Goal: Task Accomplishment & Management: Manage account settings

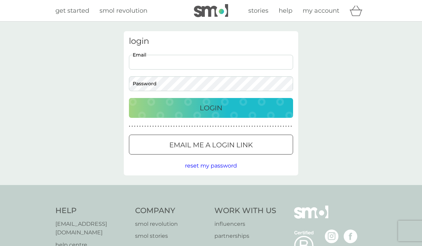
type input "petrova751@gmail.com"
click at [211, 107] on button "Login" at bounding box center [211, 108] width 164 height 20
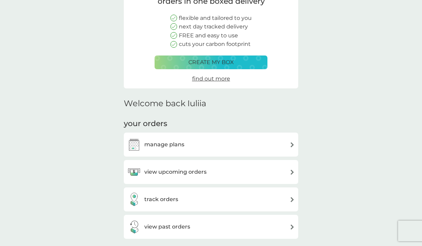
scroll to position [119, 0]
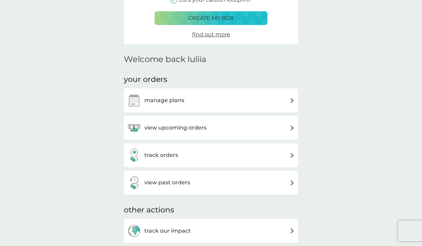
click at [174, 98] on h3 "manage plans" at bounding box center [164, 100] width 40 height 9
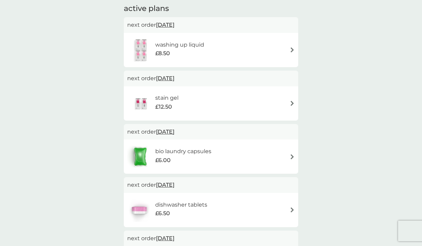
scroll to position [118, 0]
click at [175, 130] on span "[DATE]" at bounding box center [165, 131] width 18 height 13
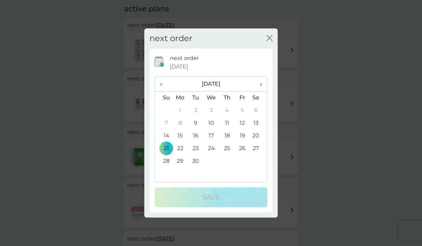
click at [196, 121] on td "9" at bounding box center [195, 123] width 15 height 13
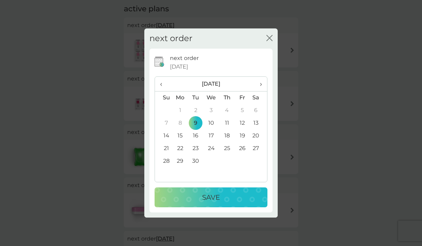
click at [207, 199] on p "Save" at bounding box center [211, 197] width 18 height 11
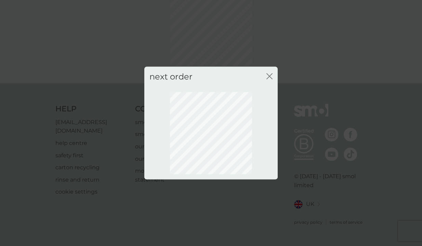
scroll to position [41, 0]
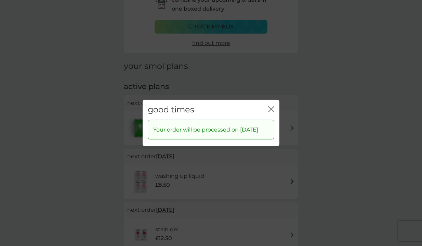
click at [270, 106] on icon "close" at bounding box center [271, 109] width 6 height 6
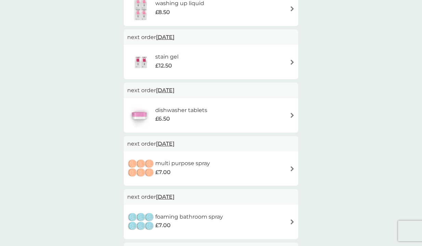
scroll to position [236, 0]
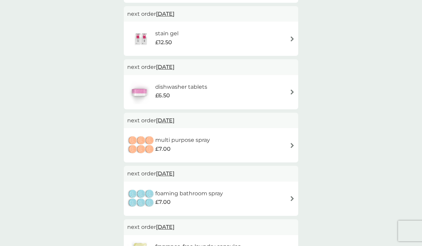
click at [170, 66] on span "[DATE]" at bounding box center [165, 66] width 18 height 13
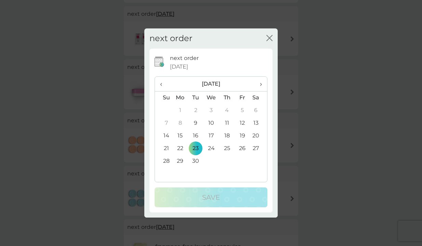
click at [195, 118] on td "9" at bounding box center [195, 123] width 15 height 13
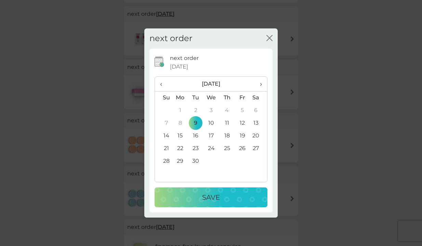
click at [201, 199] on div "Save" at bounding box center [211, 197] width 99 height 11
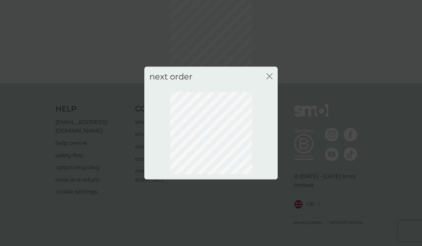
scroll to position [41, 0]
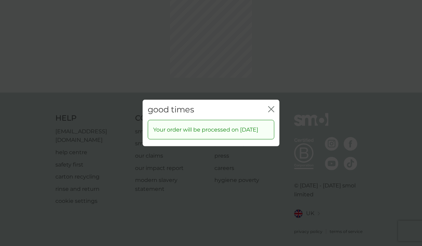
click at [270, 107] on icon "close" at bounding box center [270, 108] width 3 height 5
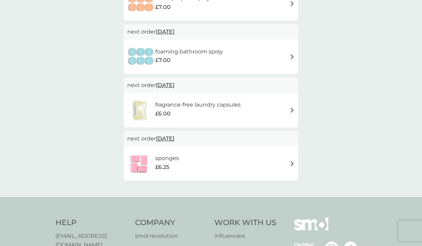
scroll to position [382, 0]
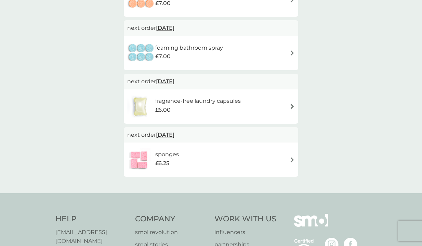
click at [168, 79] on span "[DATE]" at bounding box center [165, 81] width 18 height 13
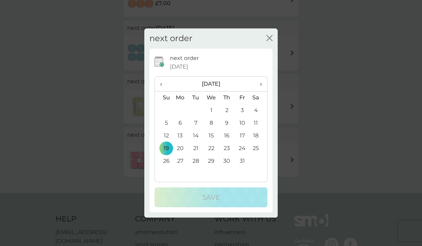
click at [162, 85] on span "‹" at bounding box center [163, 84] width 7 height 14
click at [196, 125] on td "9" at bounding box center [195, 123] width 15 height 13
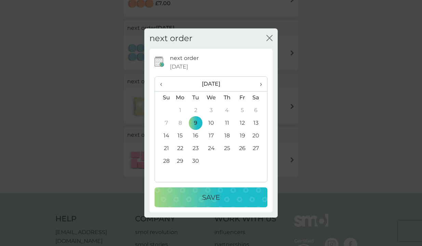
click at [204, 196] on p "Save" at bounding box center [211, 197] width 18 height 11
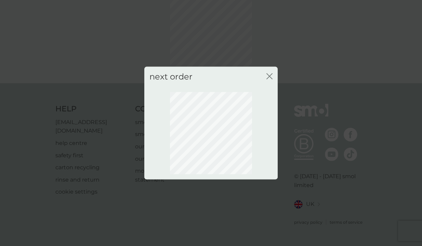
scroll to position [41, 0]
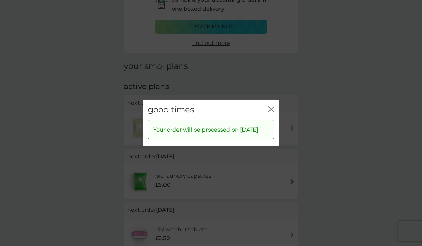
click at [270, 106] on icon "close" at bounding box center [270, 108] width 3 height 5
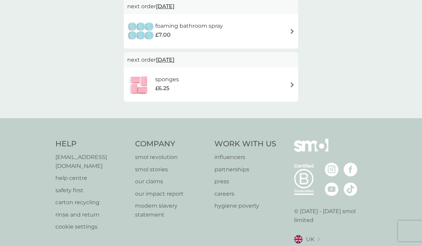
scroll to position [457, 0]
click at [171, 57] on span "[DATE]" at bounding box center [165, 59] width 18 height 13
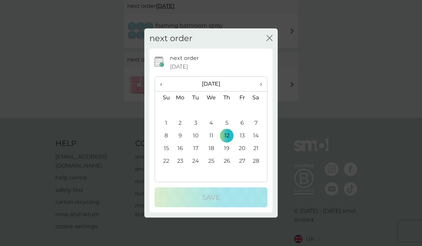
click at [160, 81] on span "‹" at bounding box center [163, 84] width 7 height 14
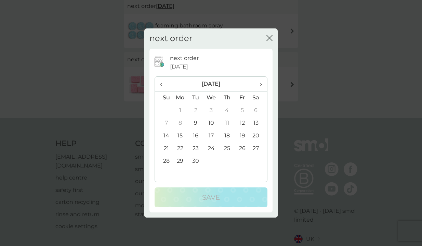
click at [195, 123] on td "9" at bounding box center [195, 123] width 15 height 13
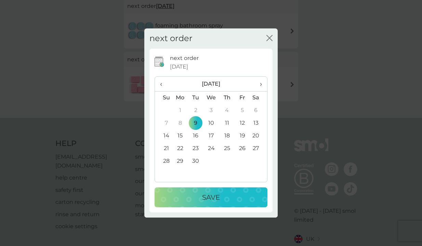
click at [206, 200] on p "Save" at bounding box center [211, 197] width 18 height 11
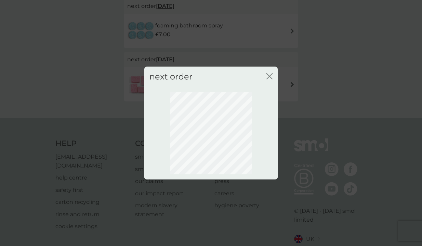
scroll to position [41, 0]
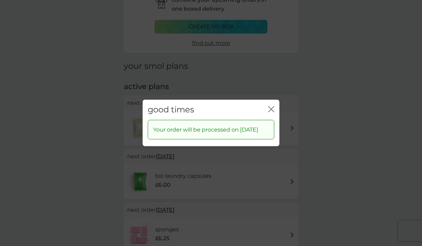
click at [270, 105] on div "close" at bounding box center [271, 110] width 6 height 10
click at [272, 106] on icon "close" at bounding box center [271, 109] width 6 height 6
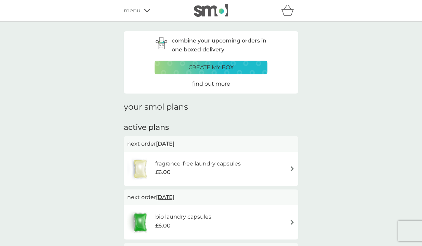
scroll to position [0, 0]
click at [222, 68] on p "create my box" at bounding box center [212, 67] width 46 height 9
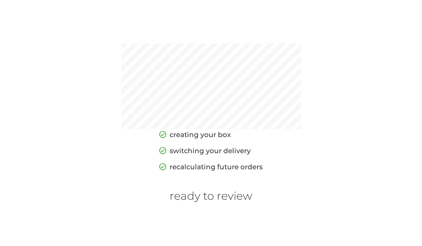
click at [220, 193] on h6 "ready to review" at bounding box center [211, 195] width 83 height 13
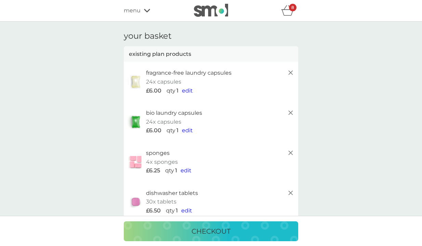
scroll to position [119, 0]
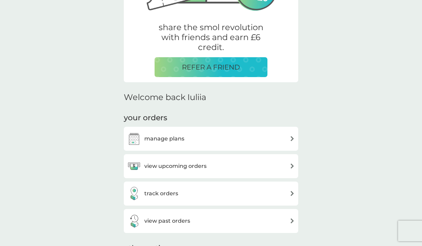
click at [182, 165] on h3 "view upcoming orders" at bounding box center [175, 166] width 62 height 9
